Goal: Task Accomplishment & Management: Manage account settings

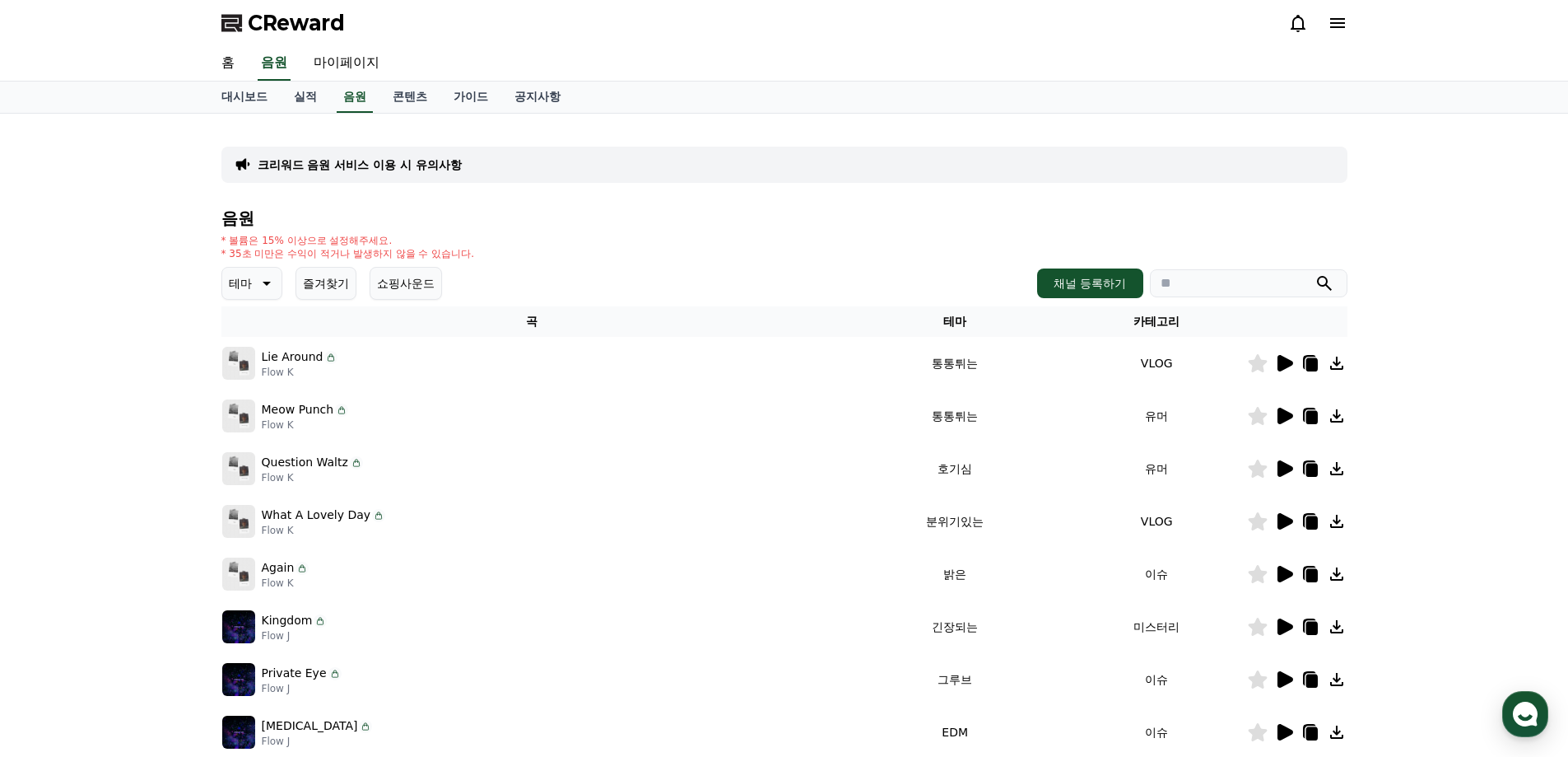
click at [332, 281] on button "즐겨찾기" at bounding box center [325, 283] width 61 height 33
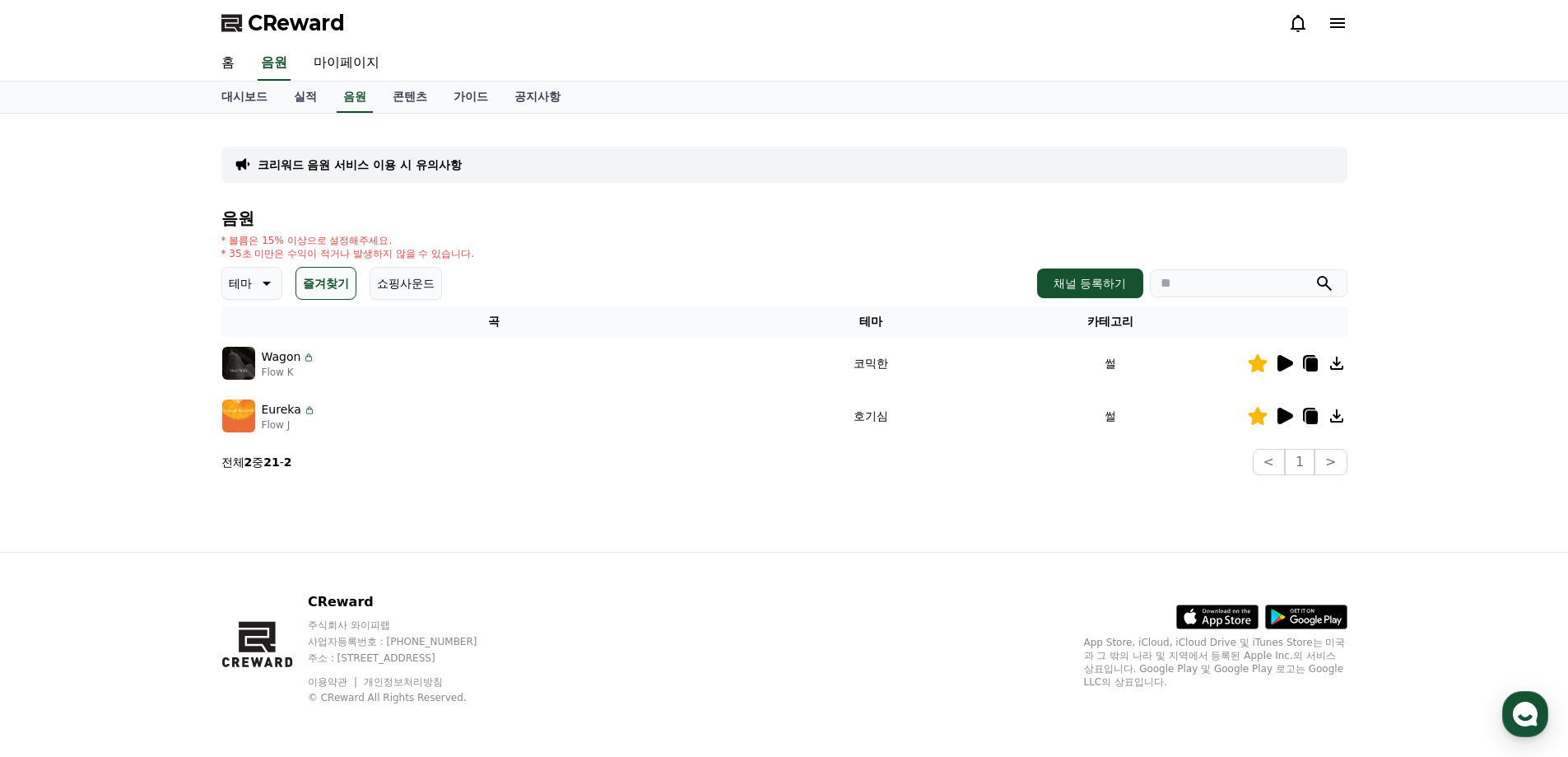
click at [1283, 367] on icon at bounding box center [1286, 363] width 15 height 16
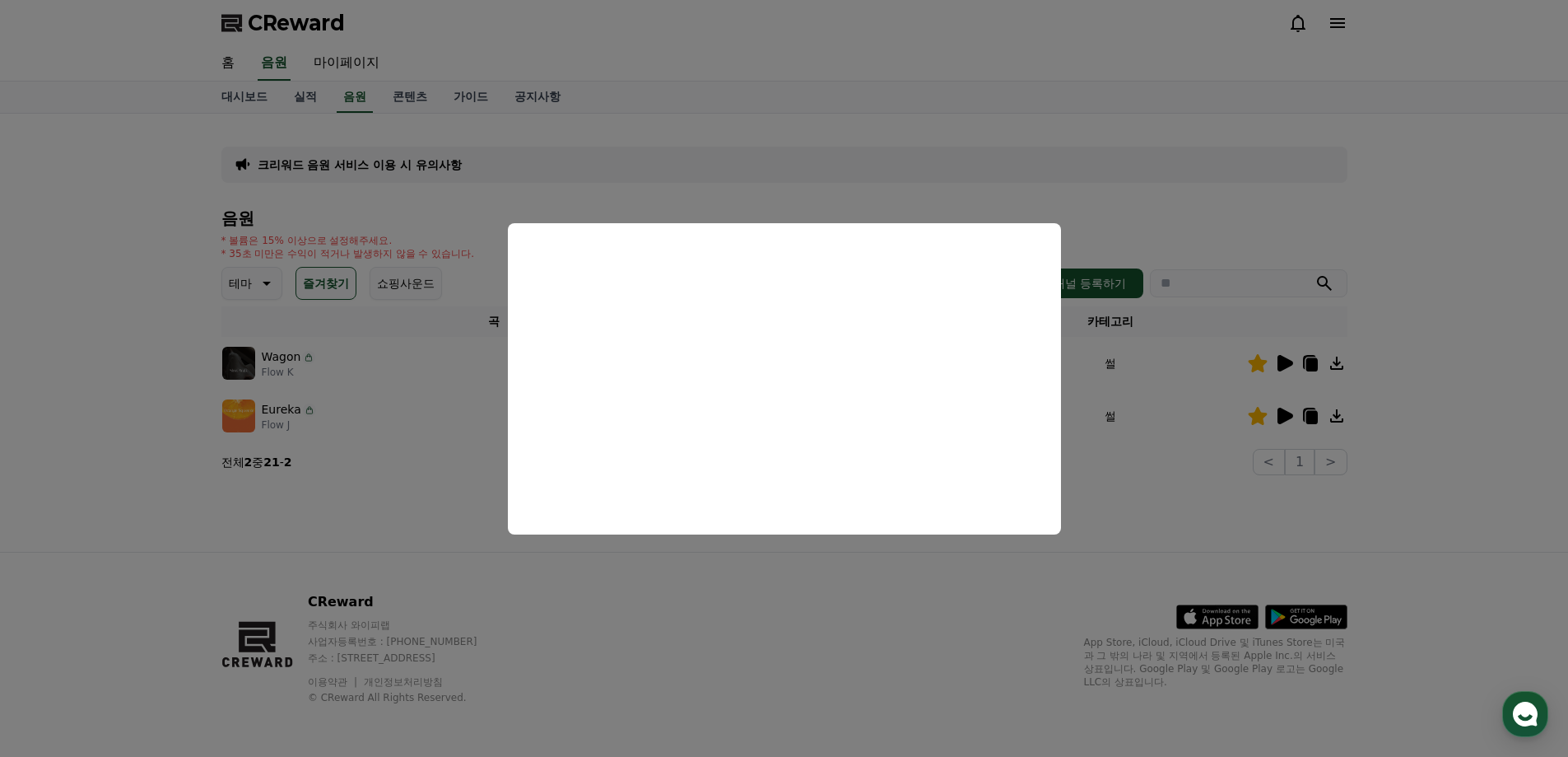
click at [856, 611] on button "close modal" at bounding box center [784, 378] width 1568 height 757
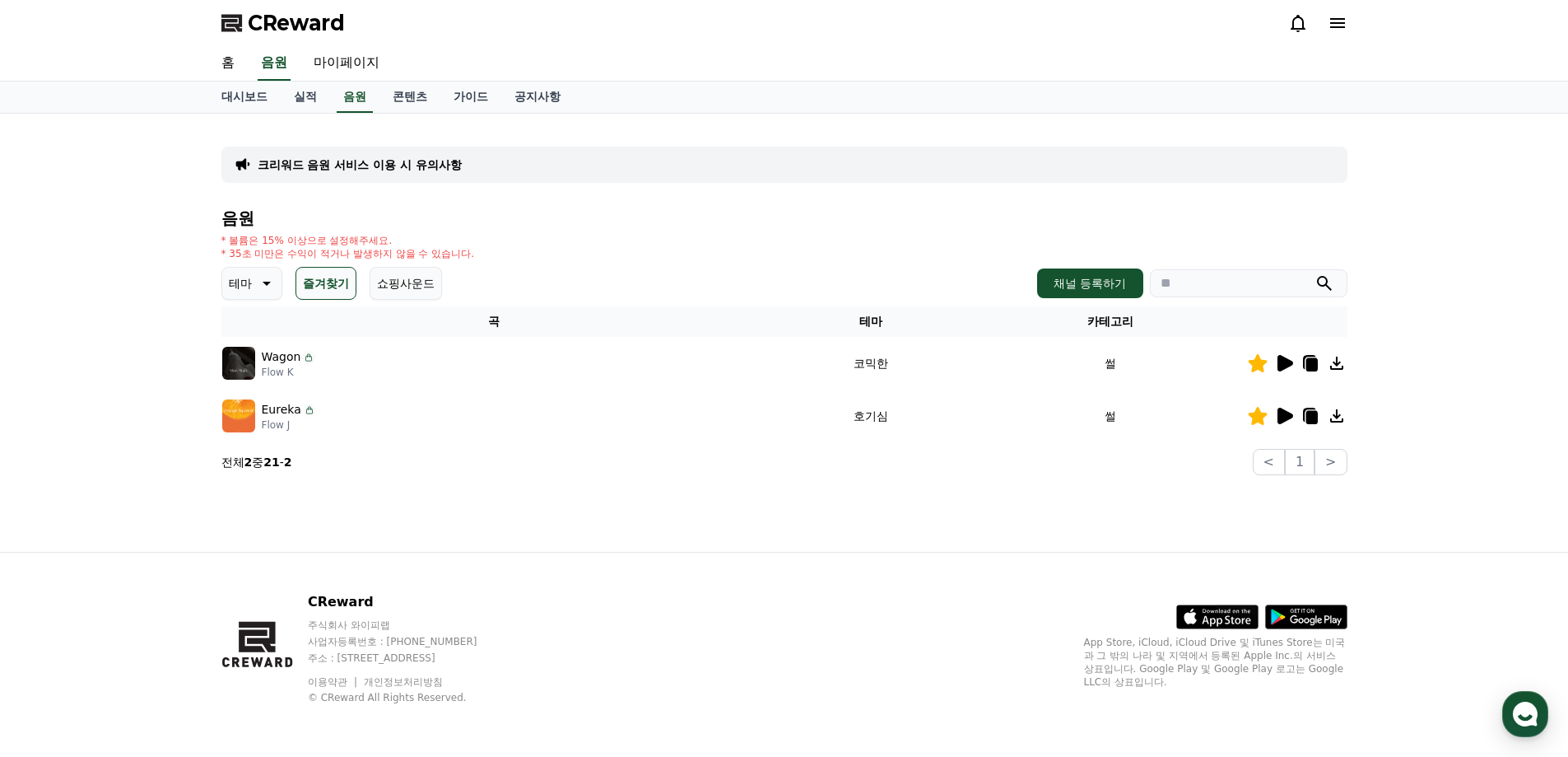
click at [1263, 420] on icon at bounding box center [1257, 416] width 20 height 18
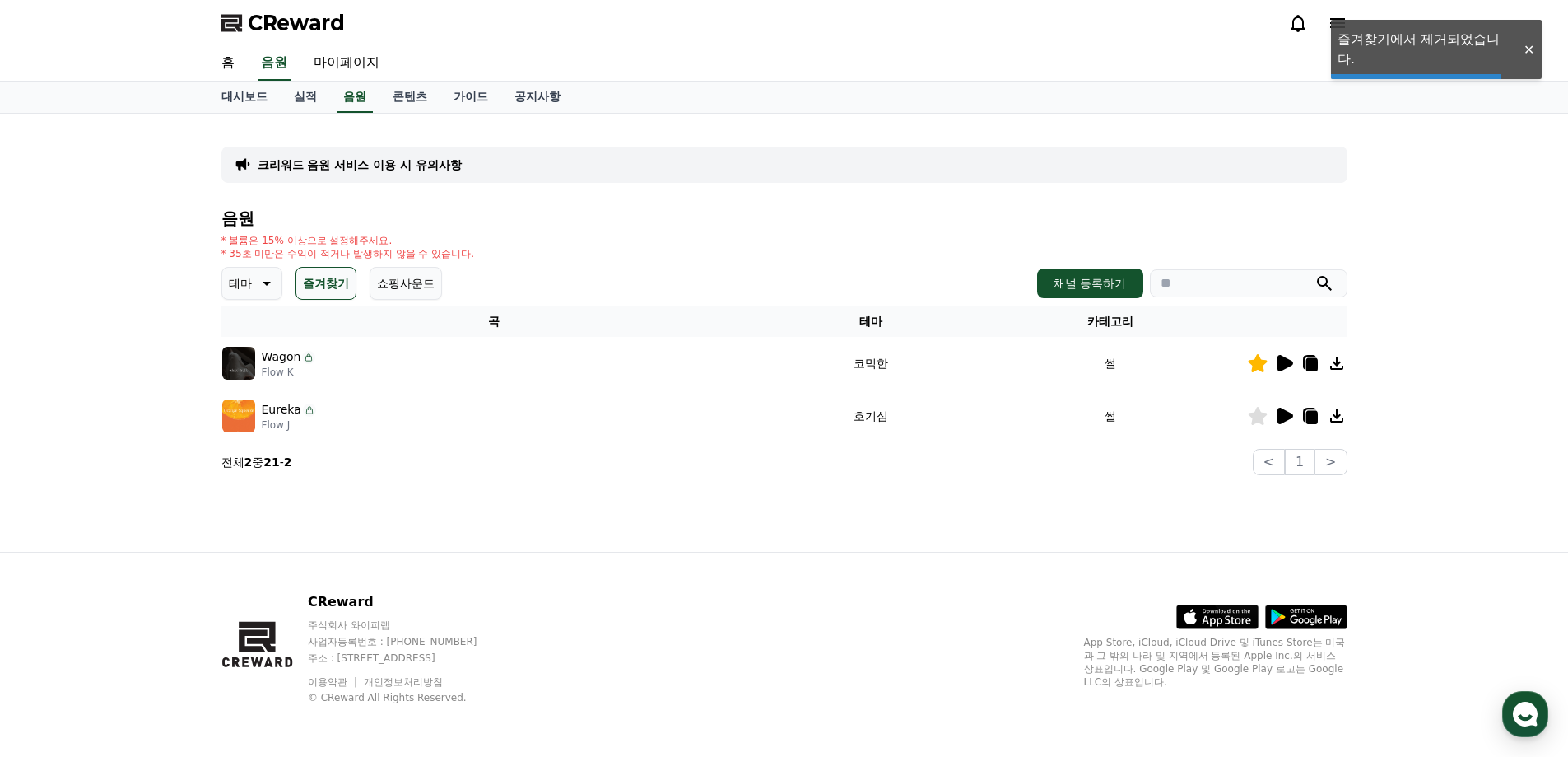
click at [1266, 418] on icon at bounding box center [1257, 416] width 20 height 18
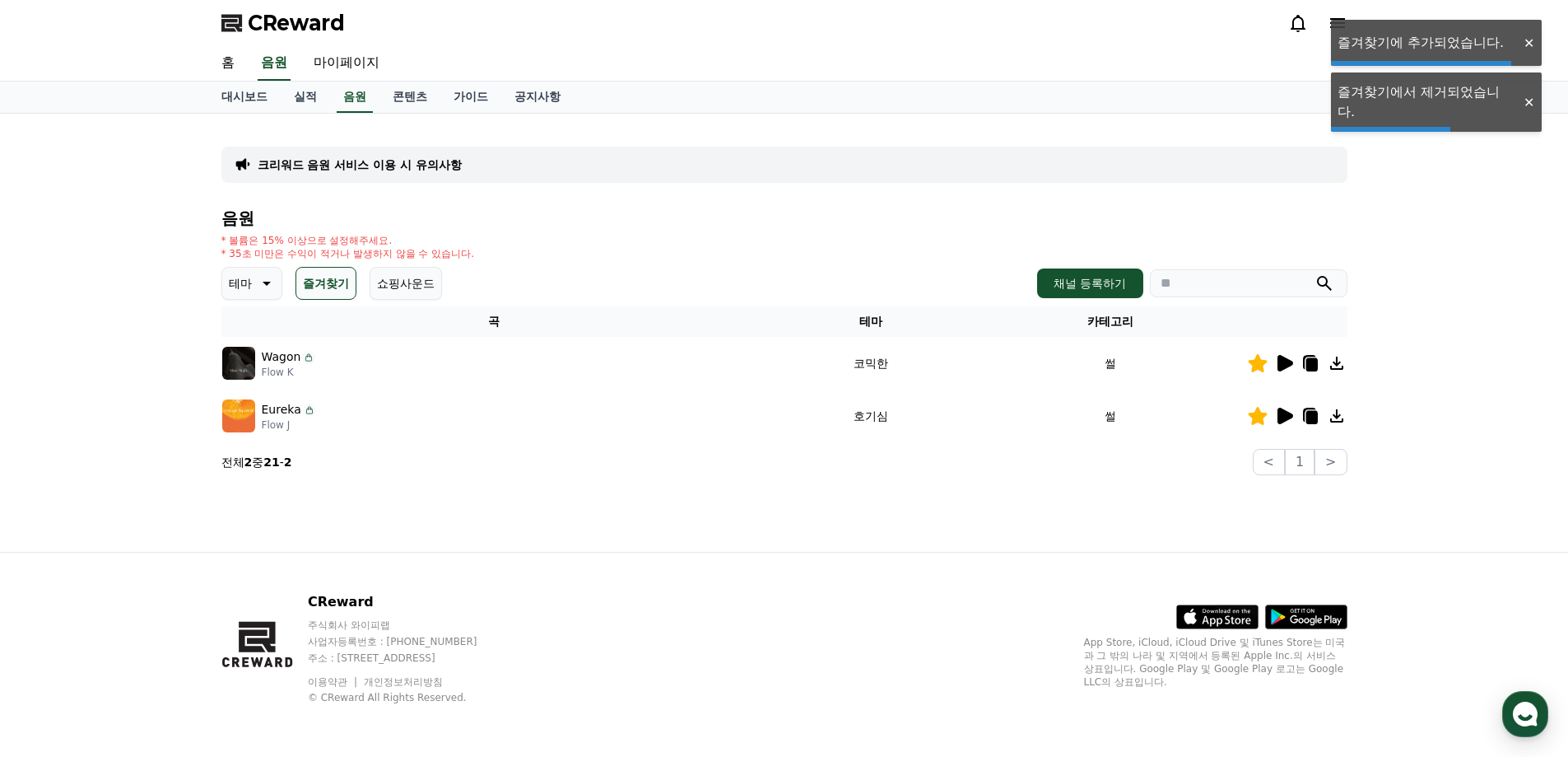
click at [1285, 418] on icon at bounding box center [1286, 416] width 15 height 16
